Goal: Task Accomplishment & Management: Complete application form

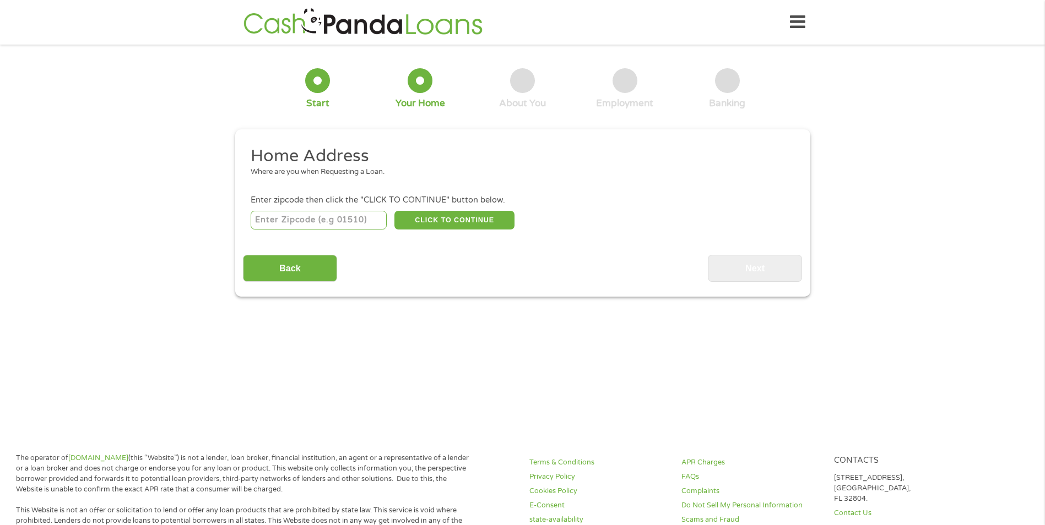
click at [351, 221] on input "number" at bounding box center [319, 220] width 136 height 19
type input "53226"
select select "[US_STATE]"
click at [456, 223] on button "CLICK TO CONTINUE" at bounding box center [454, 220] width 120 height 19
type input "53226"
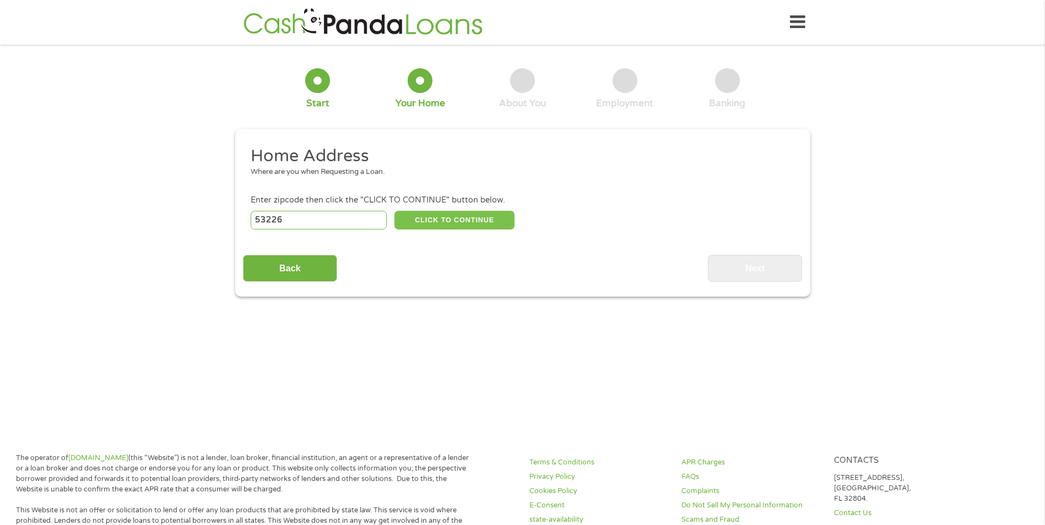
type input "[GEOGRAPHIC_DATA]"
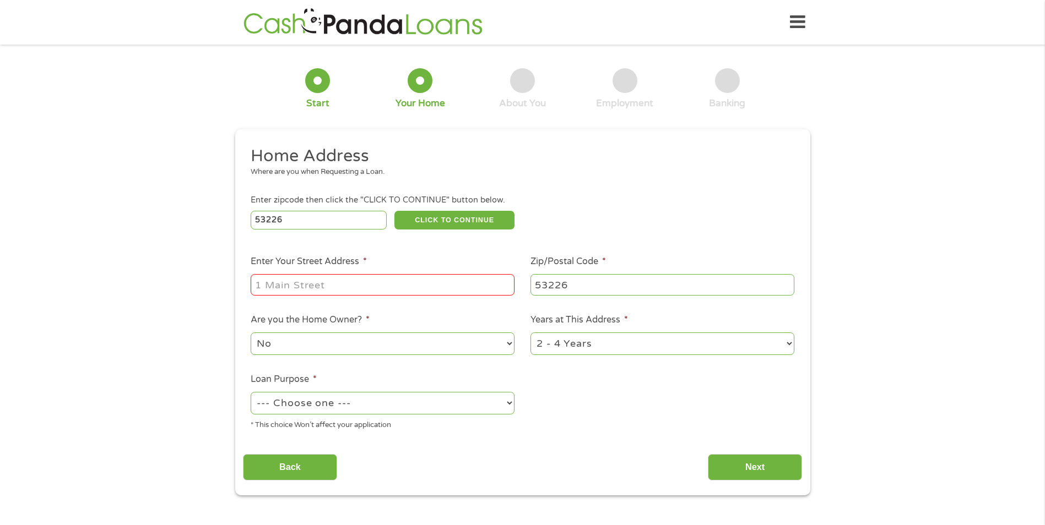
click at [389, 284] on input "Enter Your Street Address *" at bounding box center [383, 284] width 264 height 21
type input "1337 n. [GEOGRAPHIC_DATA]"
click at [465, 410] on select "--- Choose one --- Pay Bills Debt Consolidation Home Improvement Major Purchase…" at bounding box center [383, 403] width 264 height 23
select select "shorttermcash"
click at [251, 392] on select "--- Choose one --- Pay Bills Debt Consolidation Home Improvement Major Purchase…" at bounding box center [383, 403] width 264 height 23
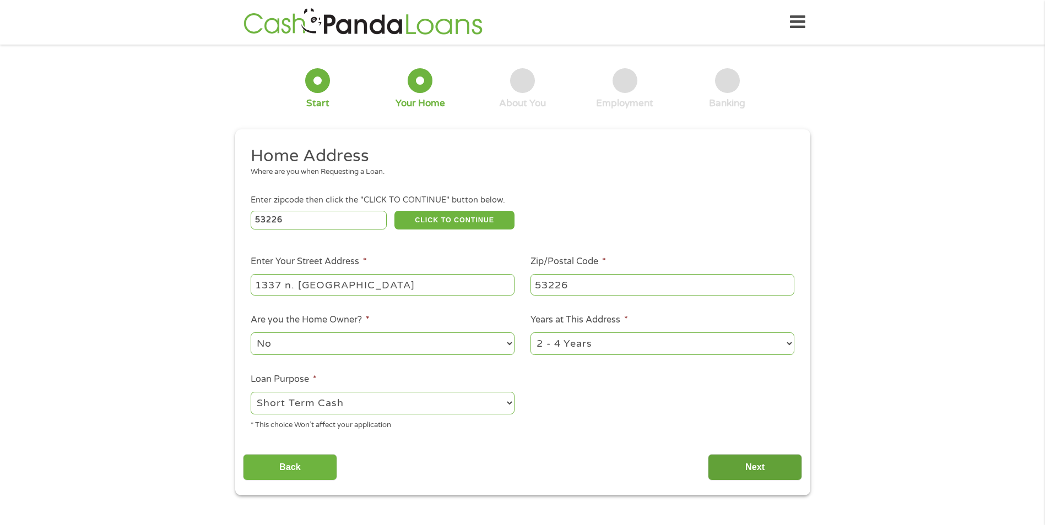
click at [740, 472] on input "Next" at bounding box center [755, 467] width 94 height 27
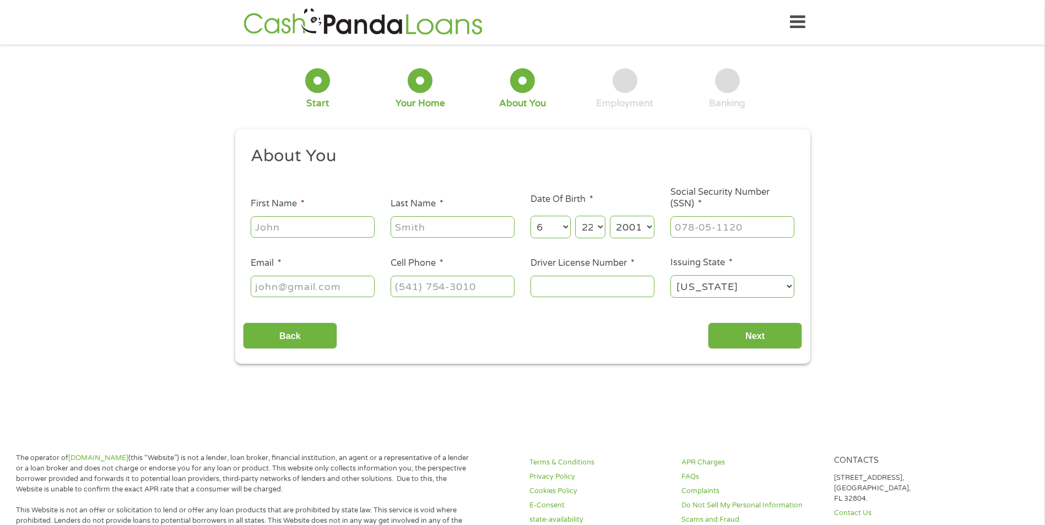
click at [301, 223] on input "First Name *" at bounding box center [313, 226] width 124 height 21
type input "[PERSON_NAME]"
type input "[EMAIL_ADDRESS][DOMAIN_NAME]"
type input "[PHONE_NUMBER]"
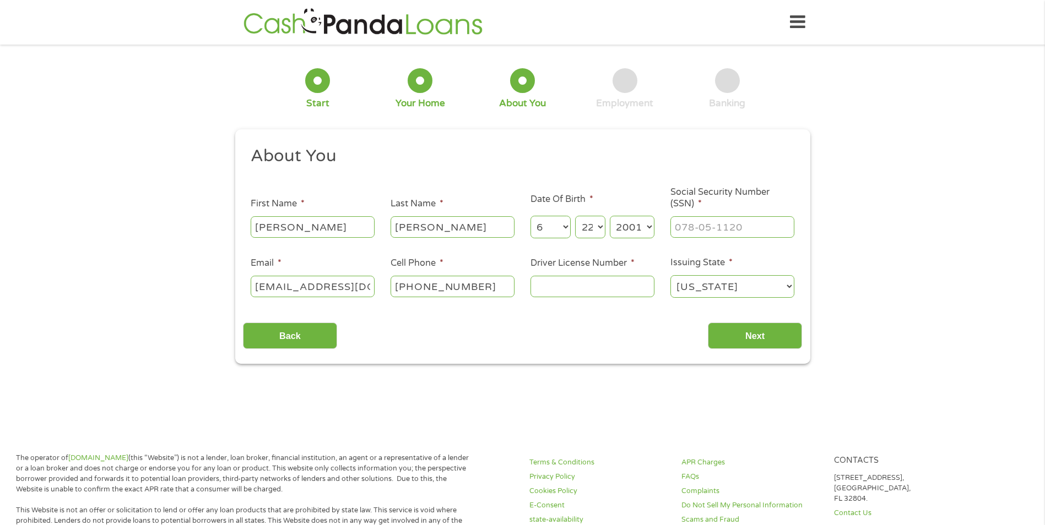
click at [611, 291] on input "Driver License Number *" at bounding box center [592, 286] width 124 height 21
click at [735, 232] on input "___-__-____" at bounding box center [732, 226] width 124 height 21
type input "388-23-2562"
click at [595, 280] on input "Driver License Number *" at bounding box center [592, 286] width 124 height 21
type input "m6002040122204"
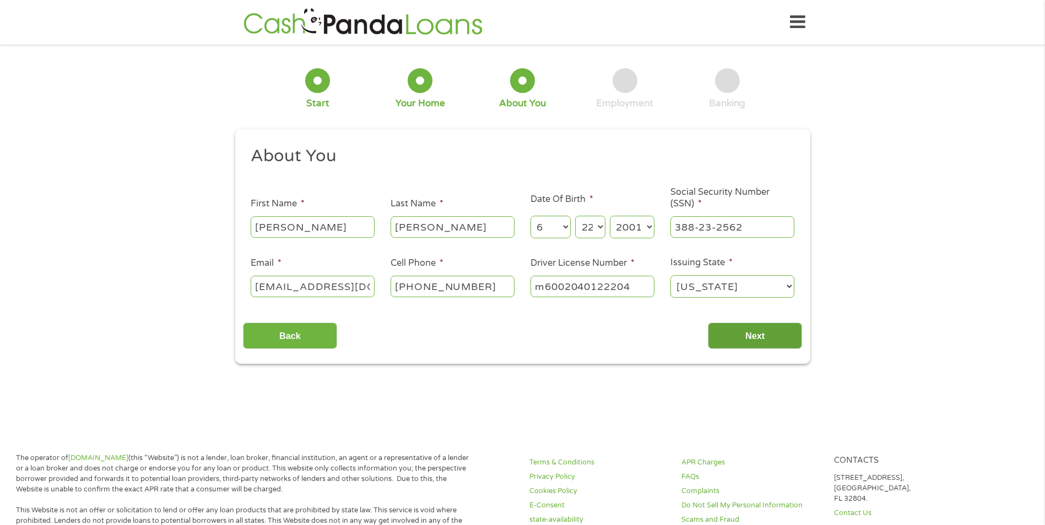
click at [744, 330] on input "Next" at bounding box center [755, 336] width 94 height 27
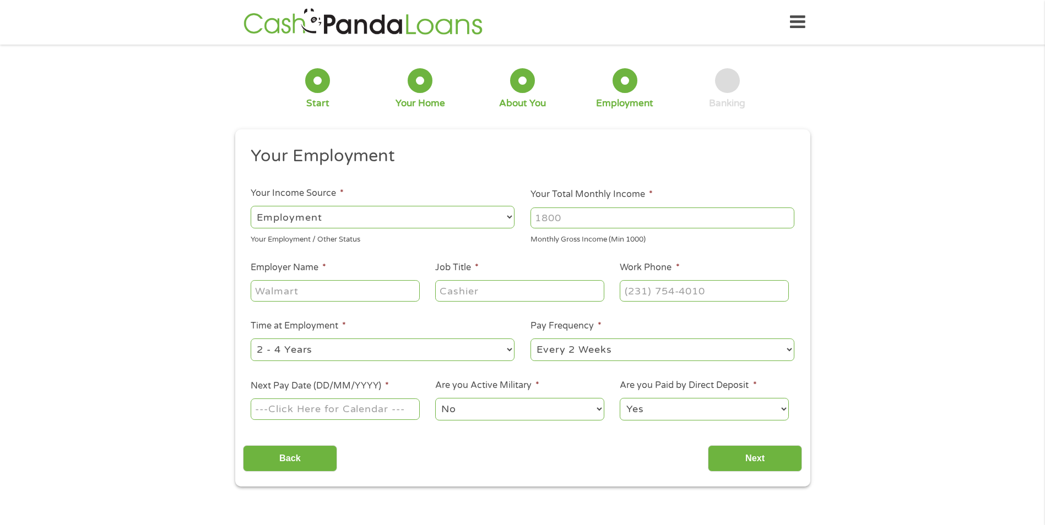
click at [561, 215] on input "Your Total Monthly Income *" at bounding box center [662, 218] width 264 height 21
type input "2"
type input "3000"
click at [350, 297] on input "Employer Name *" at bounding box center [335, 290] width 169 height 21
type input "[PERSON_NAME]"
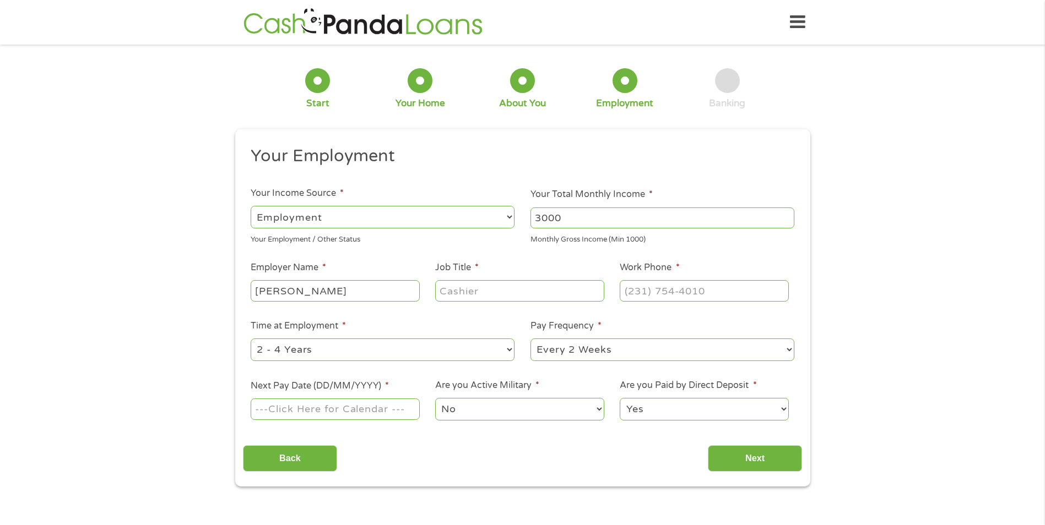
click at [468, 293] on input "Job Title *" at bounding box center [519, 290] width 169 height 21
type input "Insurance Agent"
click at [691, 295] on input "(___) ___-____" at bounding box center [704, 290] width 169 height 21
drag, startPoint x: 715, startPoint y: 292, endPoint x: 583, endPoint y: 292, distance: 132.7
click at [583, 292] on ul "Your Employment Your Income Source * --- Choose one --- Employment [DEMOGRAPHIC…" at bounding box center [522, 287] width 559 height 285
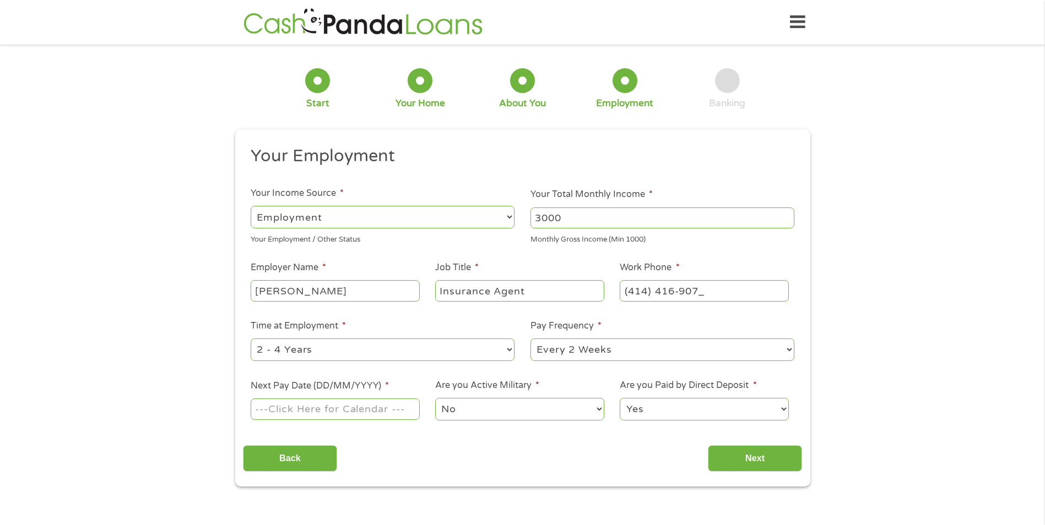
type input "[PHONE_NUMBER]"
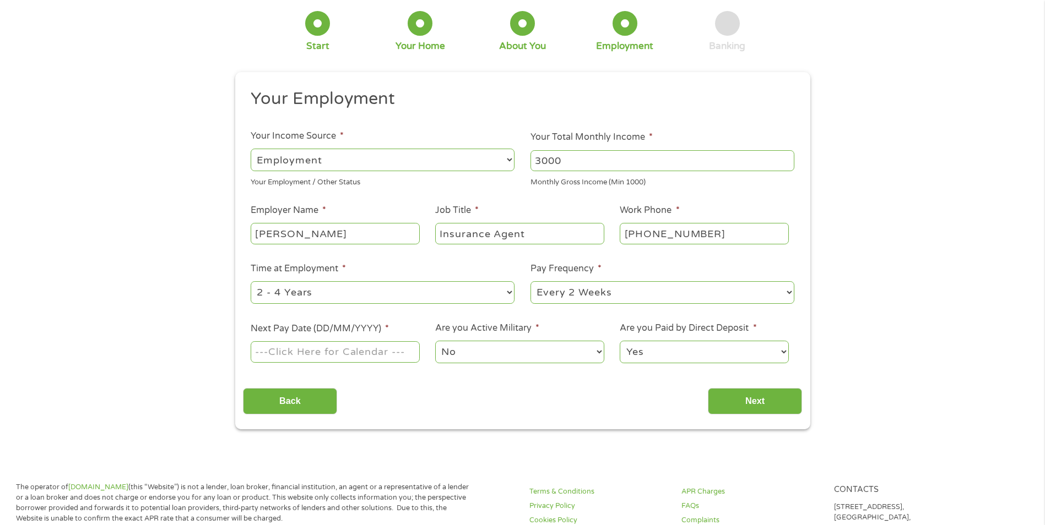
scroll to position [165, 0]
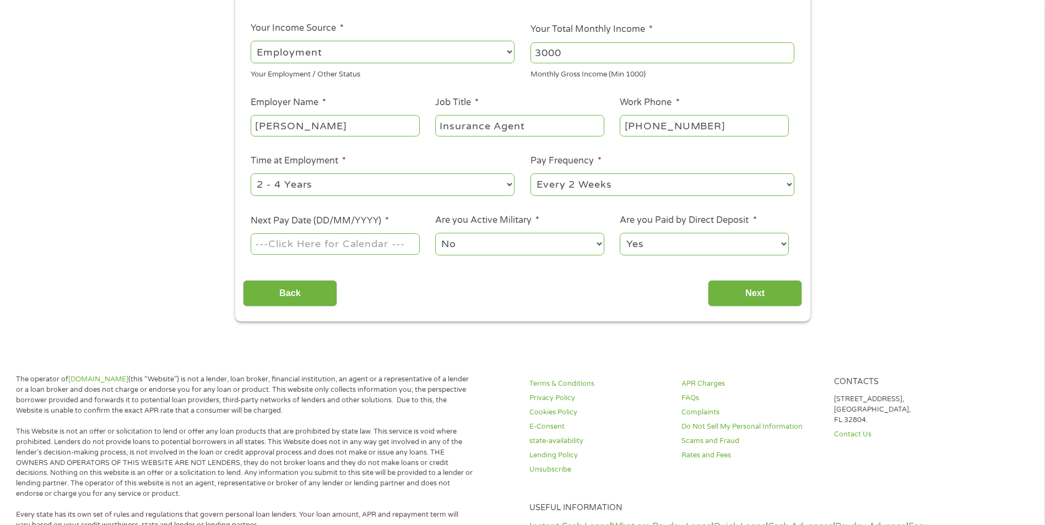
click at [364, 182] on select "--- Choose one --- 1 Year or less 1 - 2 Years 2 - 4 Years Over 4 Years" at bounding box center [383, 184] width 264 height 23
select select "60months"
click at [251, 173] on select "--- Choose one --- 1 Year or less 1 - 2 Years 2 - 4 Years Over 4 Years" at bounding box center [383, 184] width 264 height 23
click at [340, 246] on body "Home Get Loan Offer How it works FAQs Blog Cash Loans Quick Loans Online Loans …" at bounding box center [522, 435] width 1045 height 1201
click at [319, 246] on input "Next Pay Date (DD/MM/YYYY) *" at bounding box center [335, 244] width 169 height 21
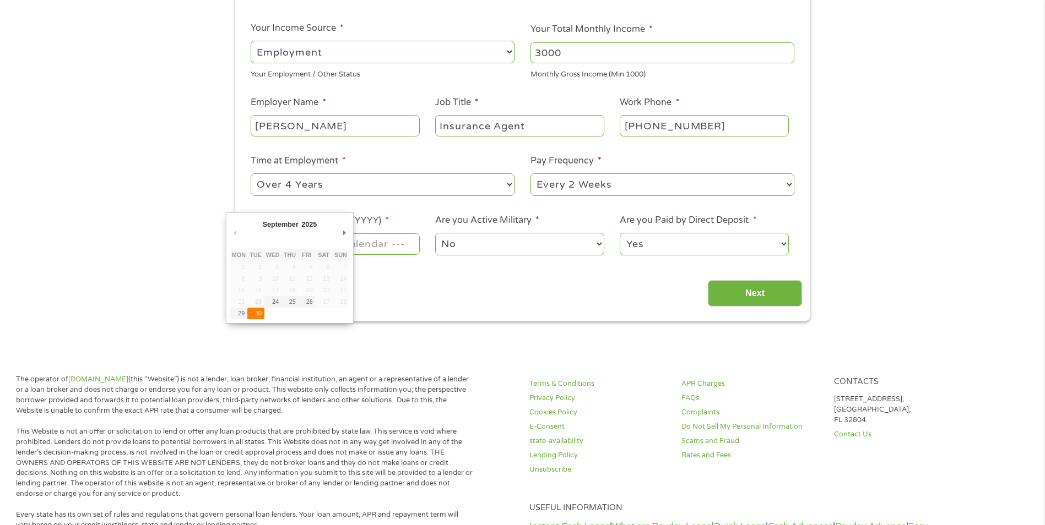
type input "[DATE]"
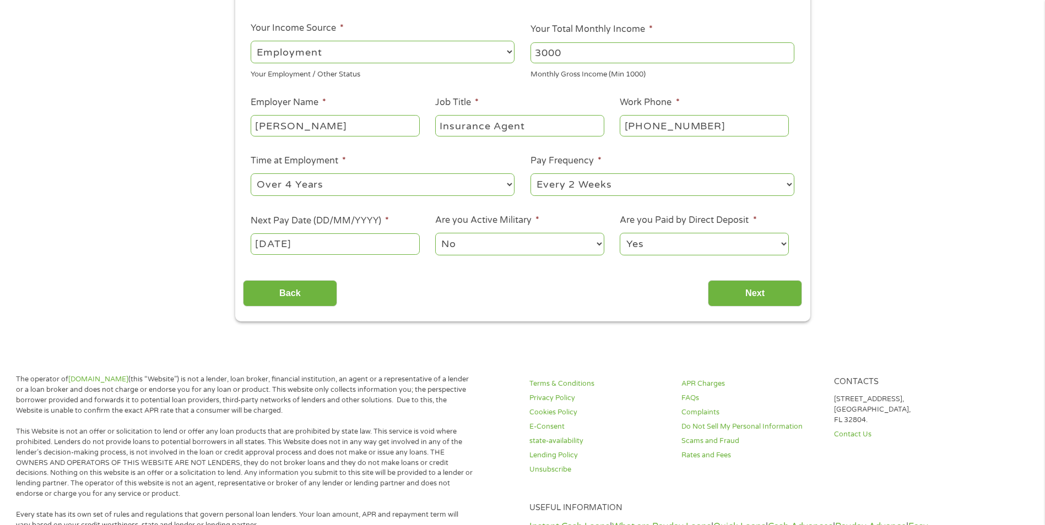
click at [479, 245] on select "No Yes" at bounding box center [519, 244] width 169 height 23
click at [435, 233] on select "No Yes" at bounding box center [519, 244] width 169 height 23
click at [735, 299] on input "Next" at bounding box center [755, 293] width 94 height 27
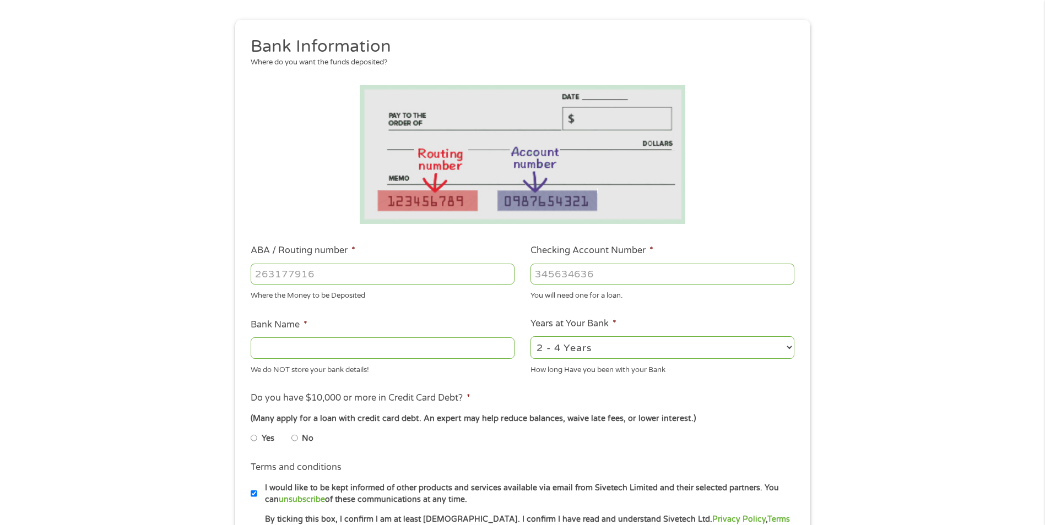
scroll to position [110, 0]
click at [388, 269] on input "ABA / Routing number *" at bounding box center [383, 273] width 264 height 21
type input "4844496468"
click at [569, 271] on input "Checking Account Number *" at bounding box center [662, 273] width 264 height 21
type input "071025661"
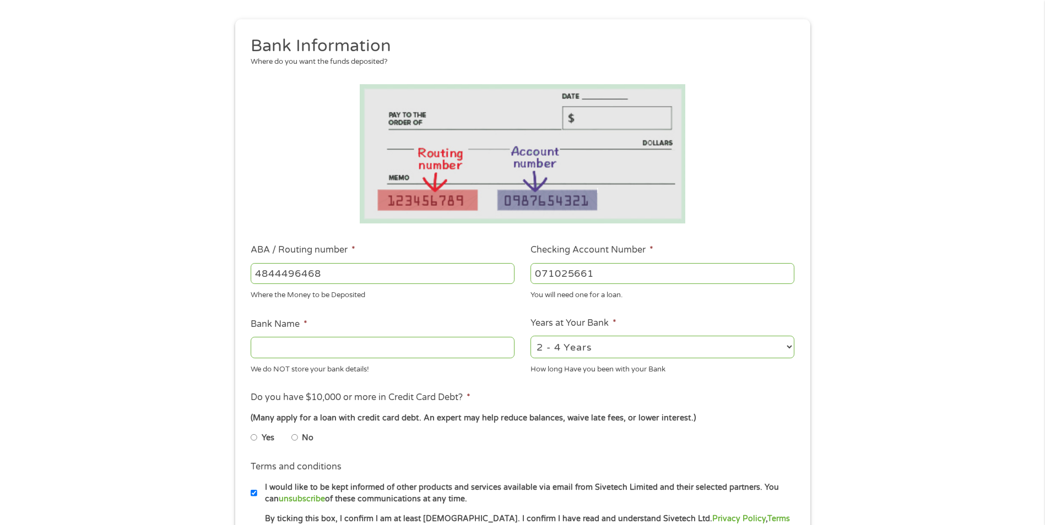
click at [383, 349] on input "Bank Name *" at bounding box center [383, 347] width 264 height 21
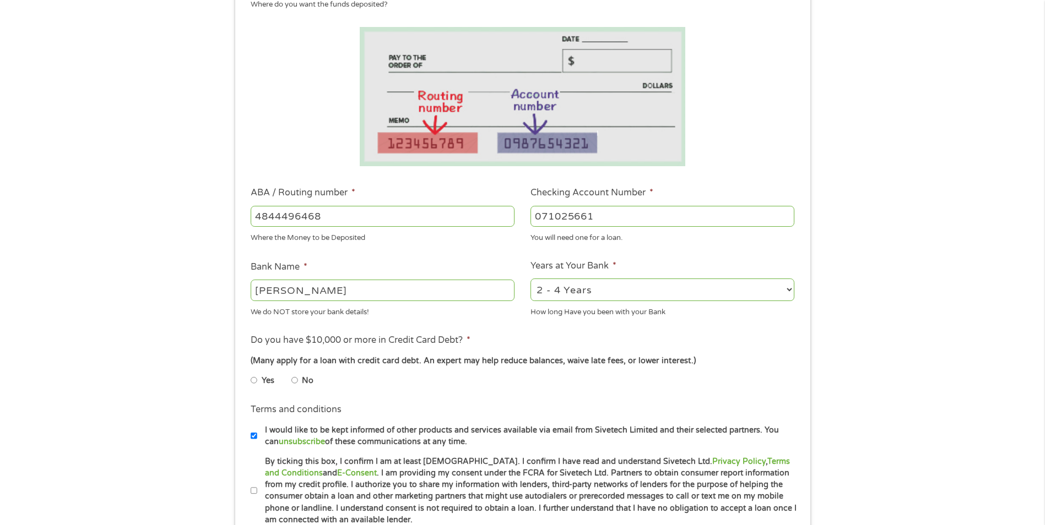
scroll to position [220, 0]
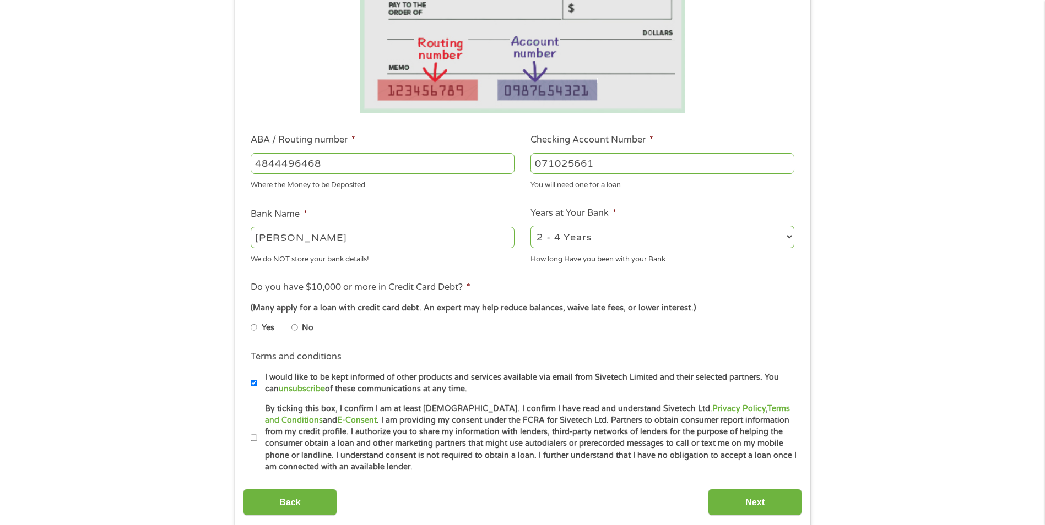
type input "[PERSON_NAME]"
click at [296, 327] on input "No" at bounding box center [294, 328] width 7 height 18
radio input "true"
click at [255, 442] on input "By ticking this box, I confirm I am at least [DEMOGRAPHIC_DATA]. I confirm I ha…" at bounding box center [254, 439] width 7 height 18
checkbox input "true"
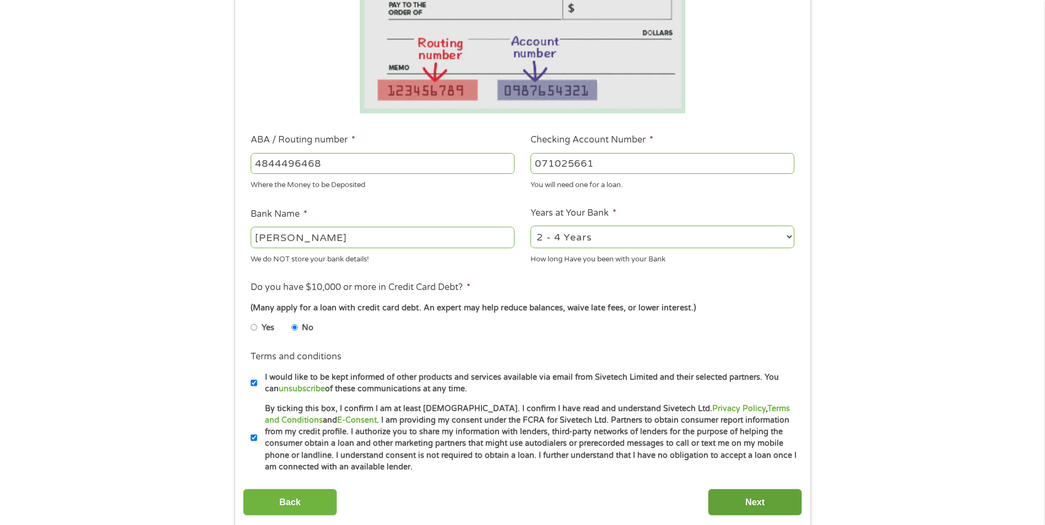
click at [739, 499] on input "Next" at bounding box center [755, 502] width 94 height 27
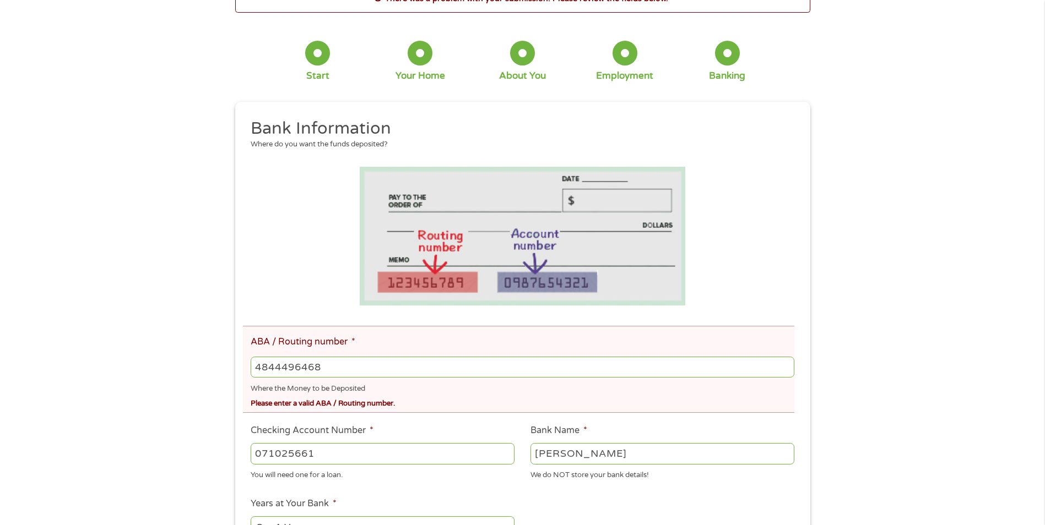
scroll to position [165, 0]
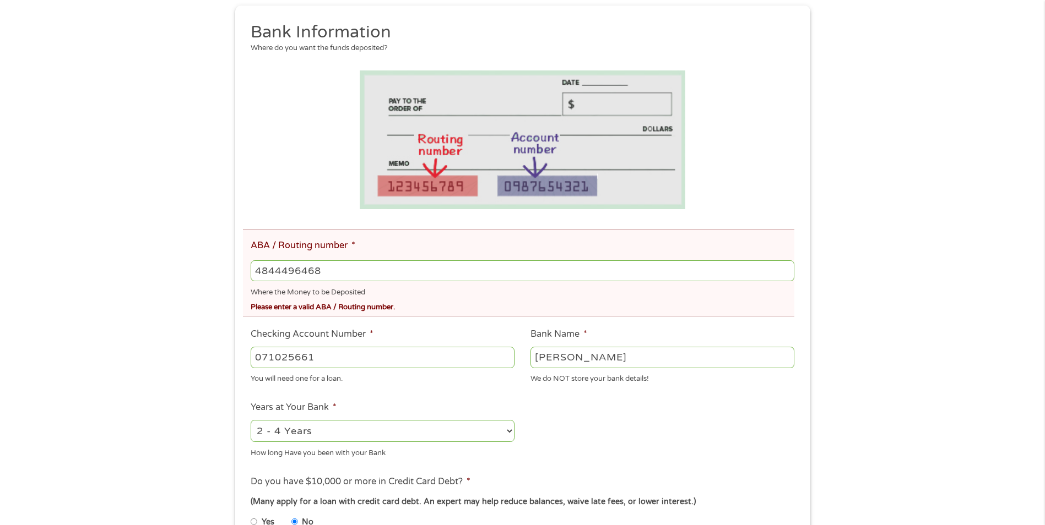
drag, startPoint x: 328, startPoint y: 358, endPoint x: 245, endPoint y: 361, distance: 82.7
click at [245, 361] on li "Checking Account Number * [FINANCIAL_ID] You will need one for a loan." at bounding box center [383, 356] width 280 height 57
click at [347, 362] on input "071025661" at bounding box center [383, 357] width 264 height 21
drag, startPoint x: 333, startPoint y: 269, endPoint x: 236, endPoint y: 280, distance: 97.0
click at [236, 280] on div "This field is hidden when viewing the form gclid This field is hidden when view…" at bounding box center [522, 365] width 575 height 719
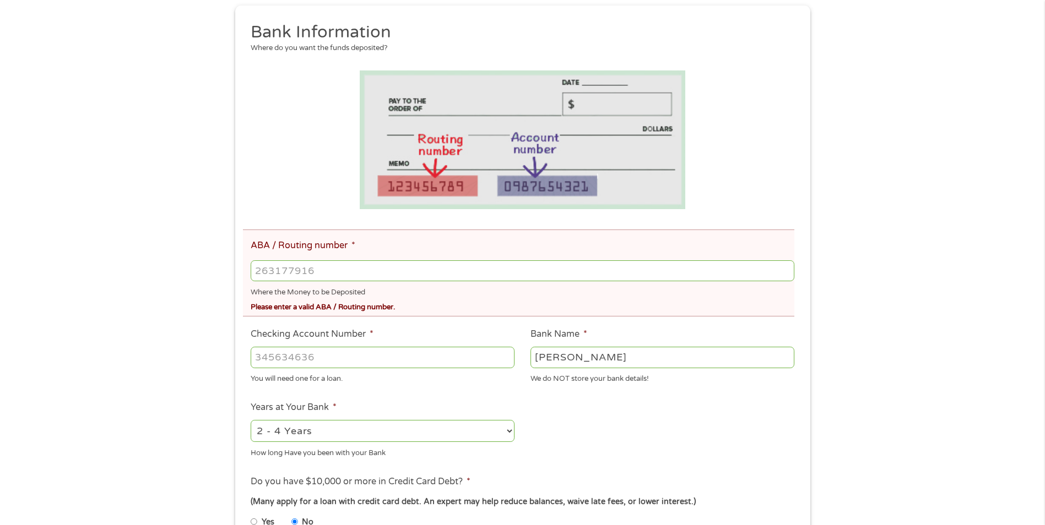
click at [318, 269] on input "ABA / Routing number *" at bounding box center [522, 271] width 543 height 21
type input "071025661"
type input "BMO [PERSON_NAME] BANK NA"
type input "071025661"
click at [313, 355] on input "Checking Account Number *" at bounding box center [383, 357] width 264 height 21
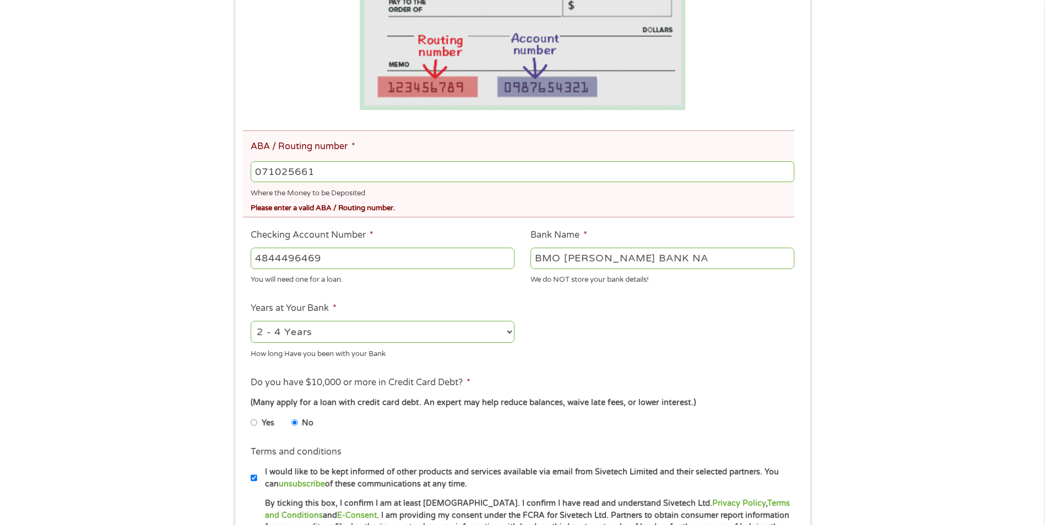
scroll to position [386, 0]
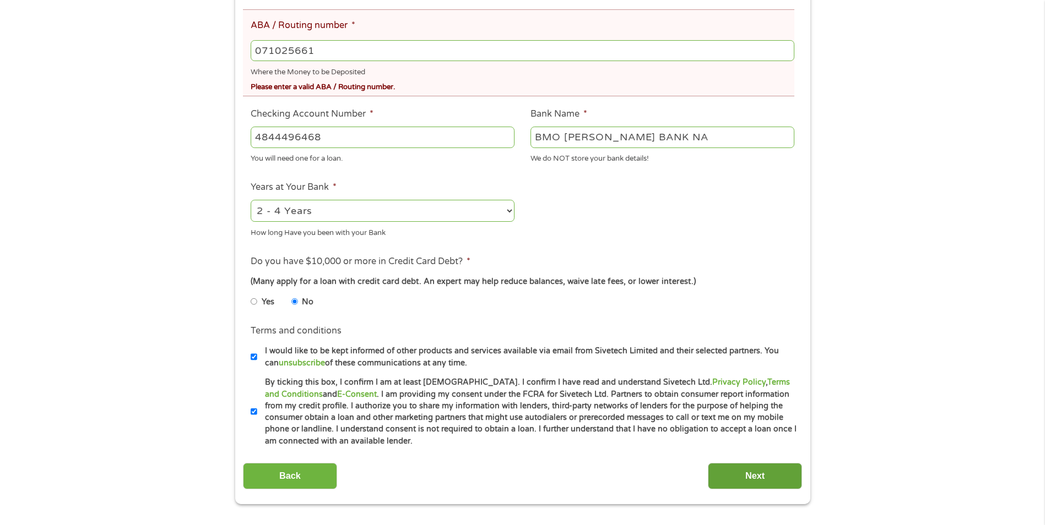
type input "4844496468"
click at [760, 479] on input "Next" at bounding box center [755, 476] width 94 height 27
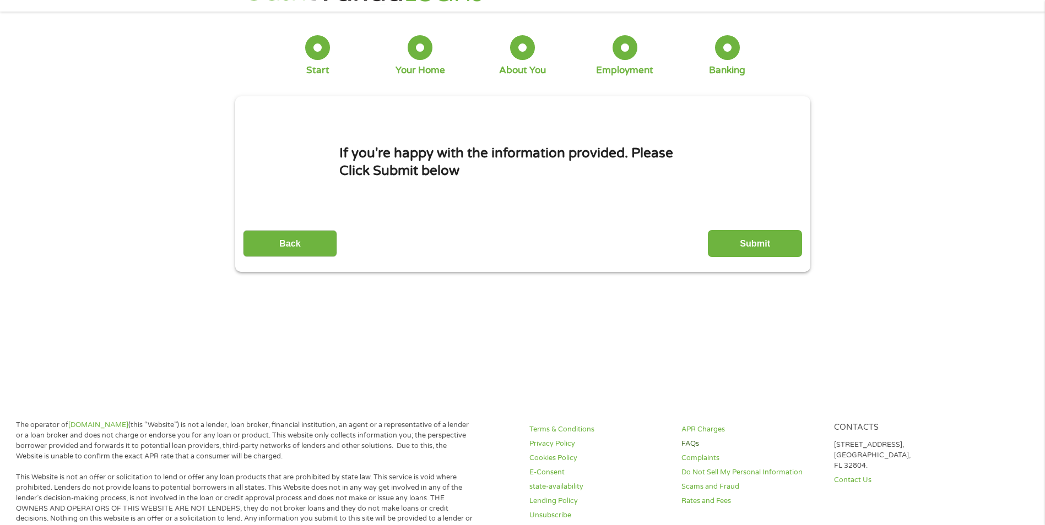
scroll to position [0, 0]
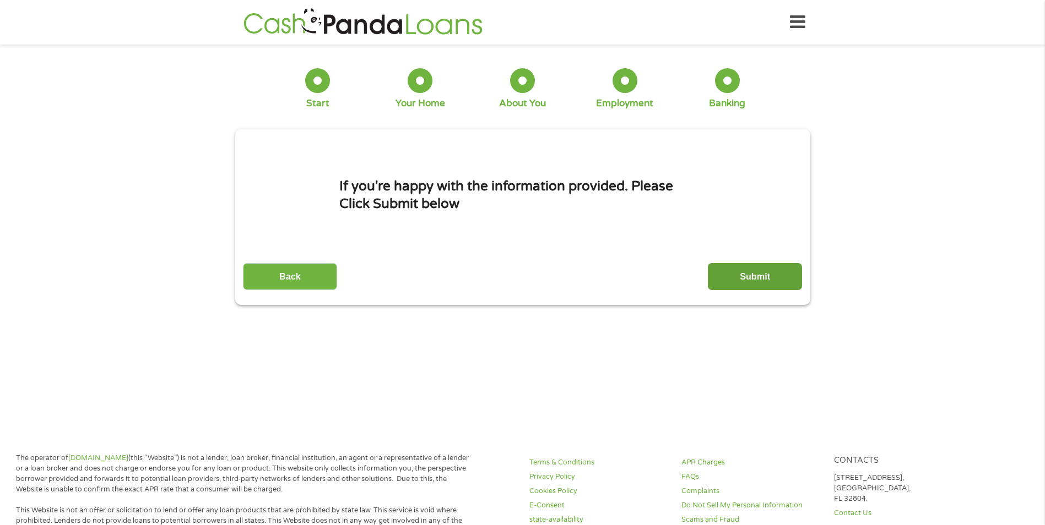
click at [749, 276] on input "Submit" at bounding box center [755, 276] width 94 height 27
